Goal: Check status: Check status

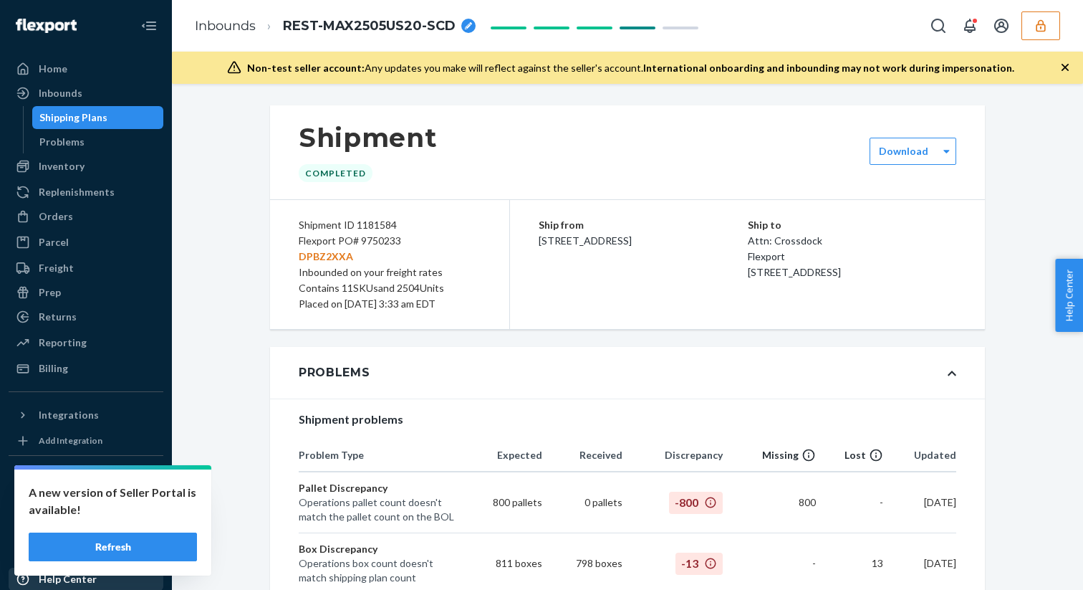
scroll to position [2732, 0]
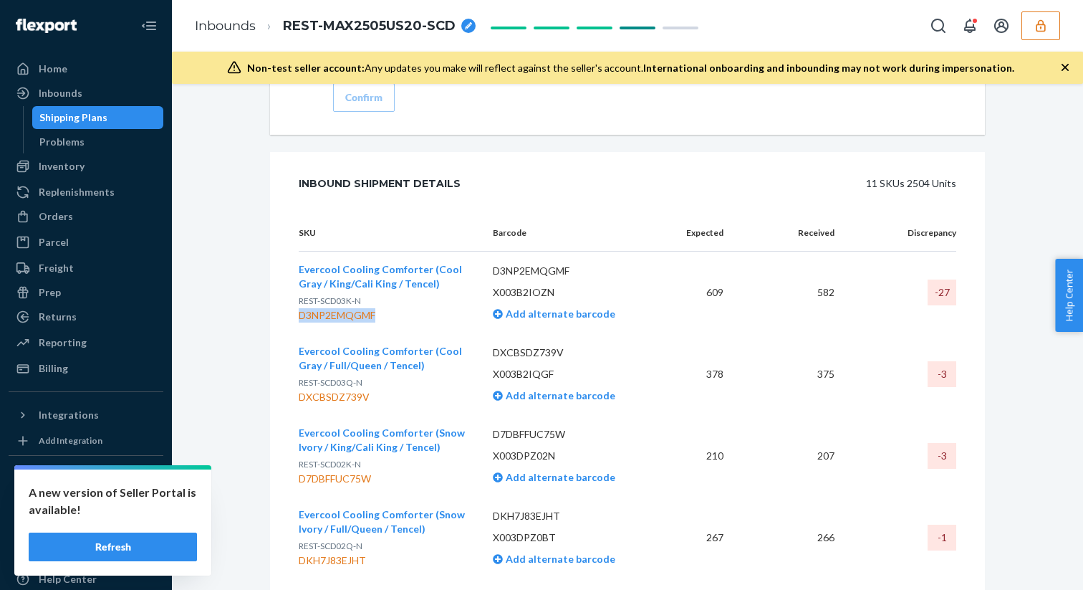
click at [139, 550] on button "Refresh" at bounding box center [113, 546] width 168 height 29
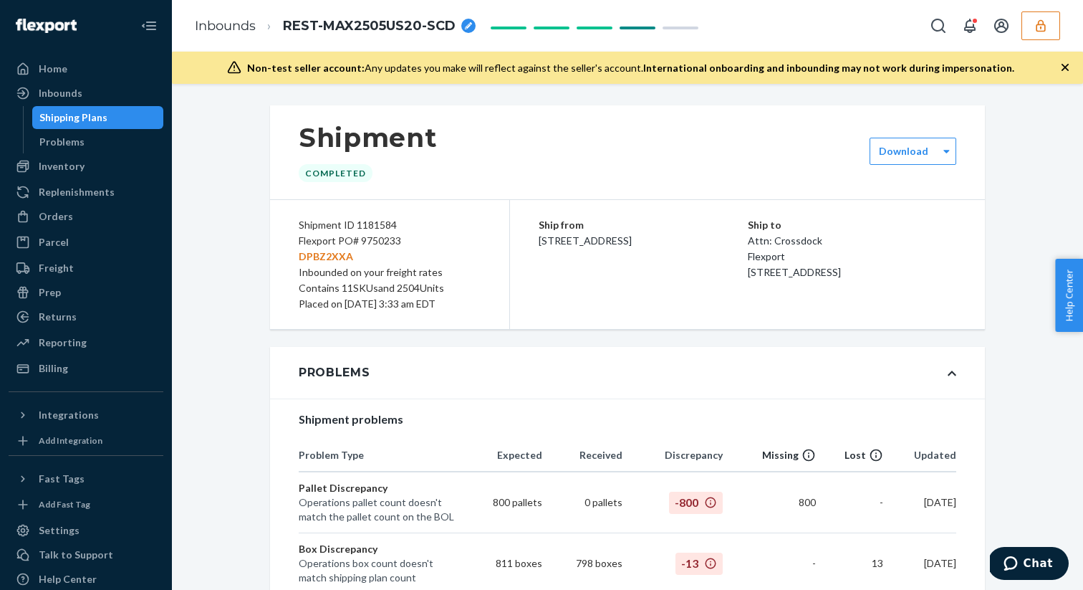
click at [1039, 32] on icon "button" at bounding box center [1041, 26] width 14 height 14
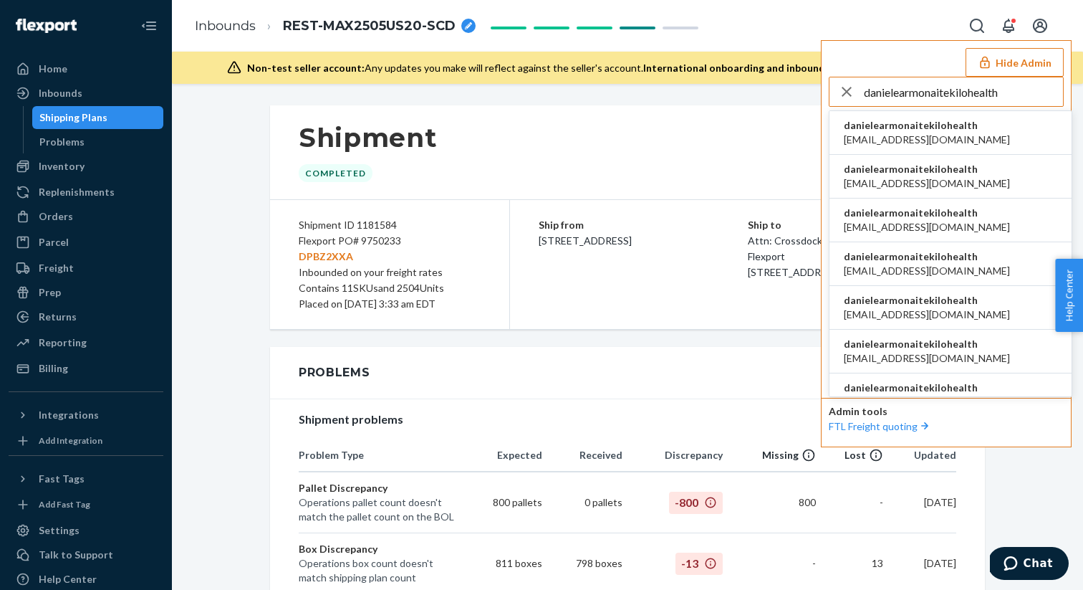
type input "danielearmonaitekilohealth"
click at [904, 135] on span "ac.enriquez98@gmail.com" at bounding box center [927, 140] width 166 height 14
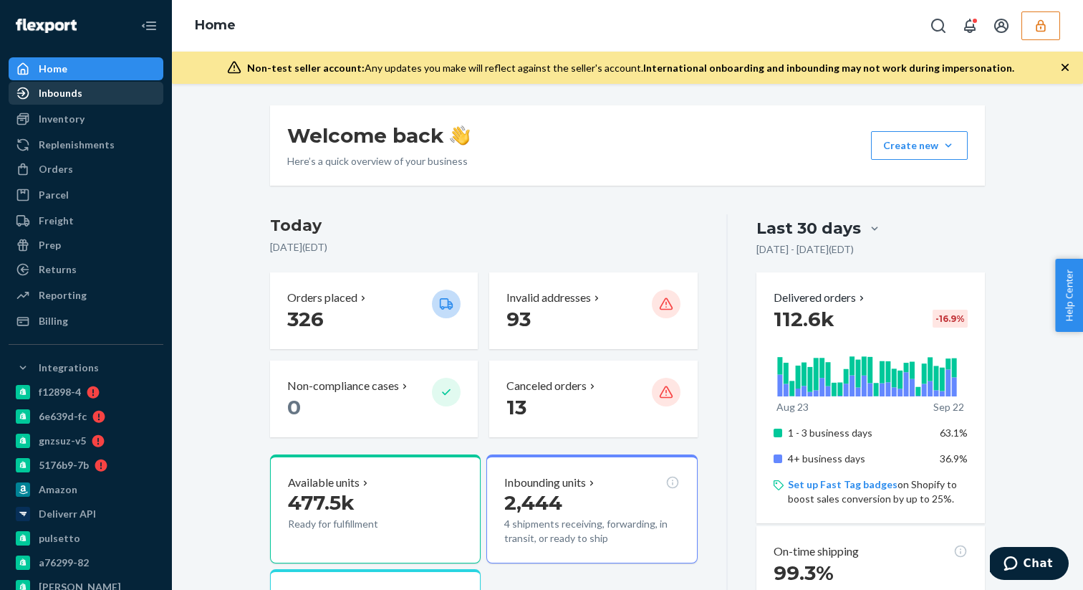
click at [92, 90] on div "Inbounds" at bounding box center [86, 93] width 152 height 20
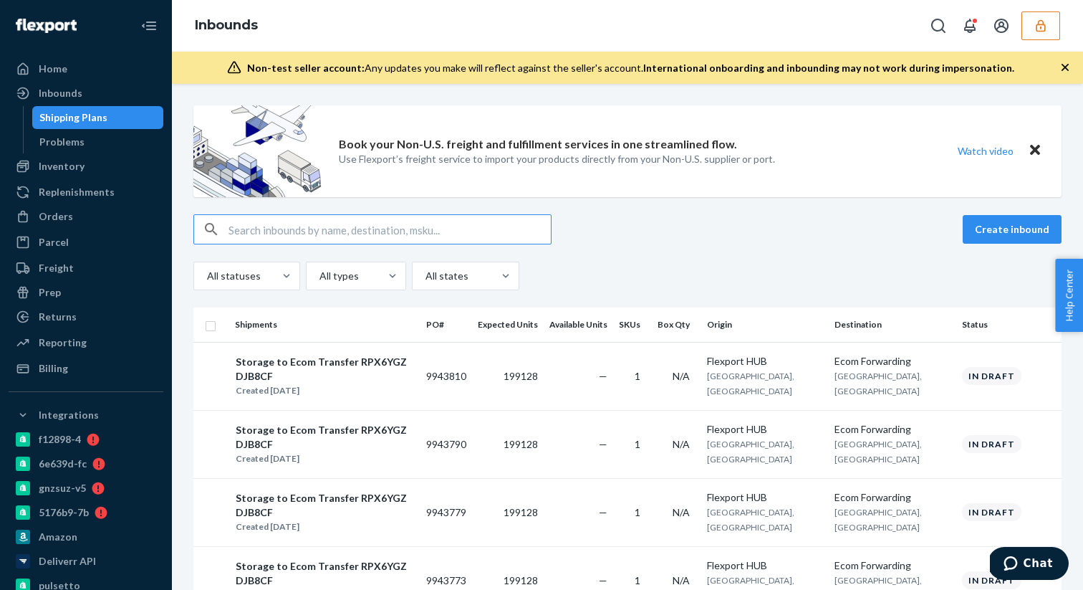
type input "9898826"
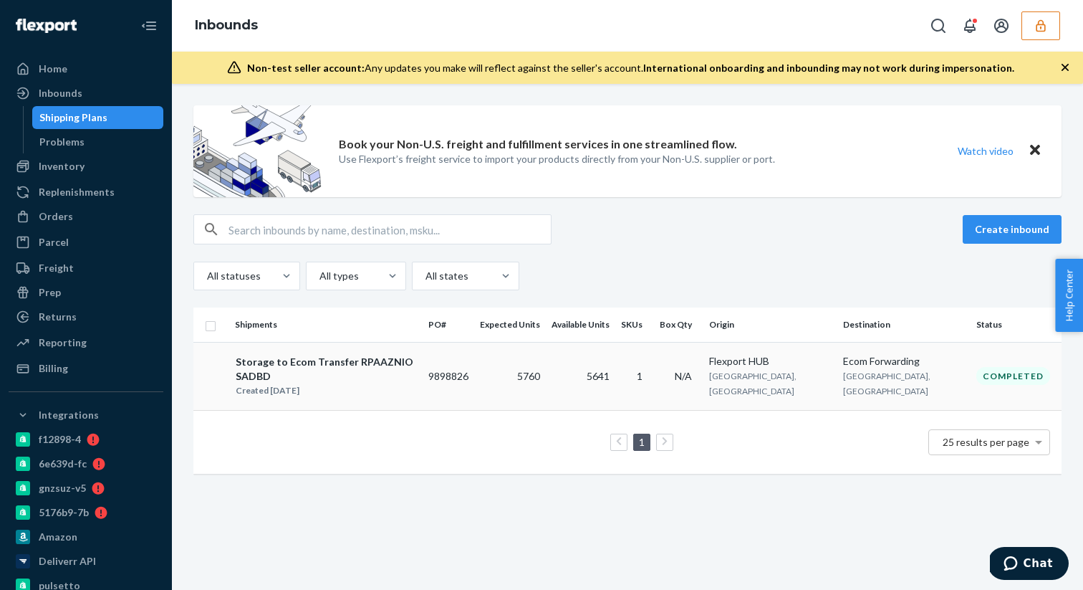
click at [407, 383] on div "Created Aug 14, 2025" at bounding box center [326, 390] width 181 height 14
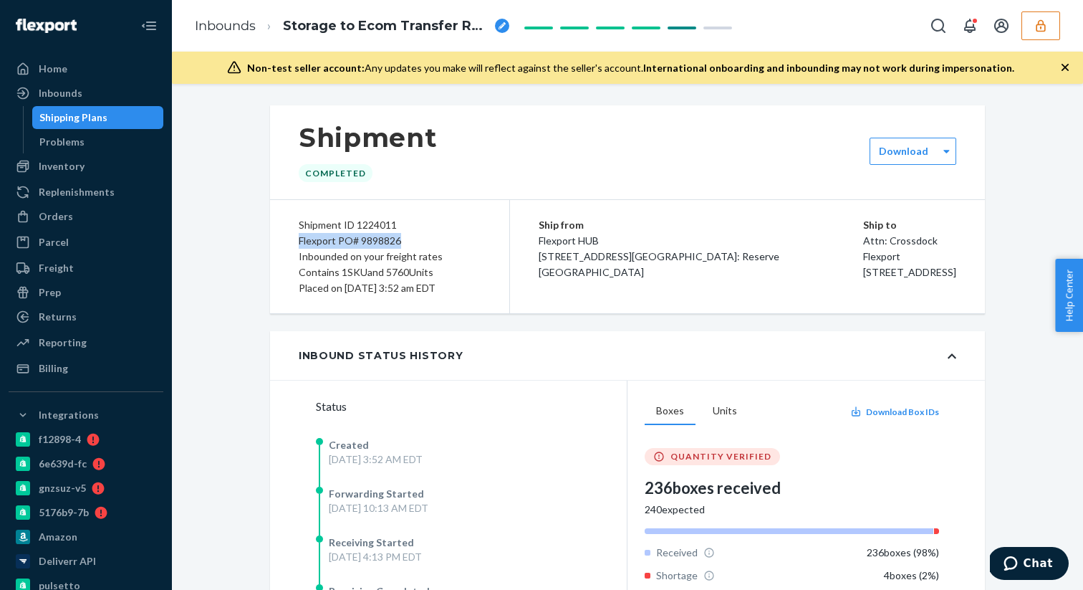
drag, startPoint x: 300, startPoint y: 240, endPoint x: 468, endPoint y: 241, distance: 167.7
click at [468, 241] on div "Flexport PO# 9898826" at bounding box center [390, 241] width 182 height 16
copy div "Flexport PO# 9898826"
